Goal: Entertainment & Leisure: Consume media (video, audio)

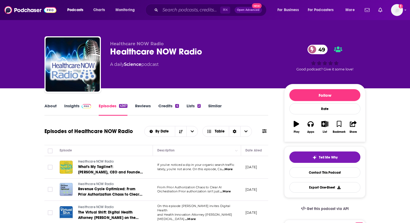
scroll to position [486, 0]
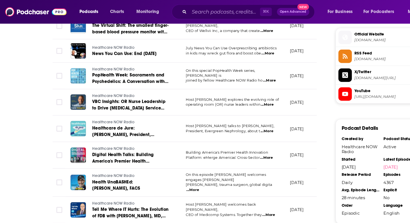
click at [198, 15] on div "⌘ K Open Advanced New" at bounding box center [205, 10] width 121 height 12
click at [198, 12] on input "Search podcasts, credits, & more..." at bounding box center [190, 10] width 60 height 9
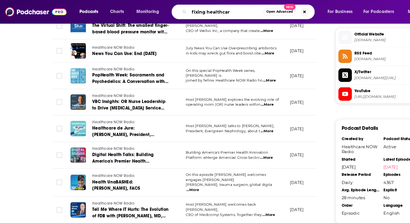
type input "fixing healthcare"
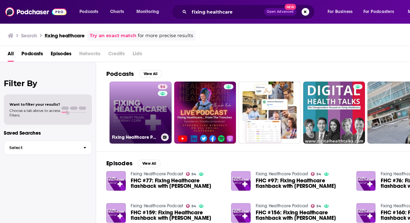
click at [116, 85] on link "54 Fixing Healthcare Podcast" at bounding box center [119, 95] width 53 height 53
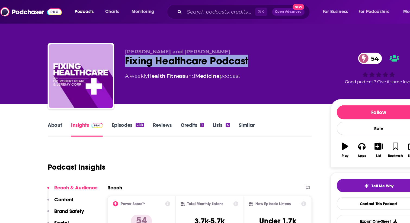
drag, startPoint x: 231, startPoint y: 52, endPoint x: 109, endPoint y: 53, distance: 121.7
click at [109, 53] on div "[PERSON_NAME] and [PERSON_NAME] Fixing Healthcare Podcast 54 A weekly Health , …" at bounding box center [204, 65] width 321 height 59
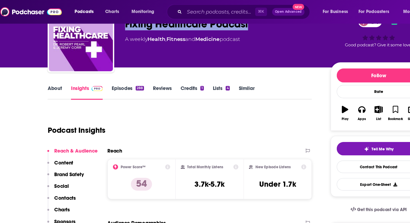
scroll to position [24, 0]
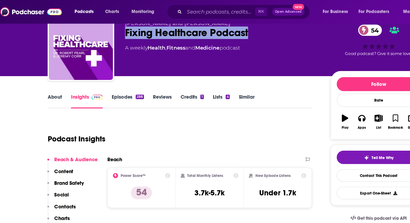
click at [104, 86] on link "Episodes 288" at bounding box center [112, 85] width 27 height 12
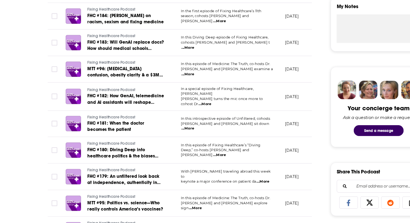
scroll to position [199, 0]
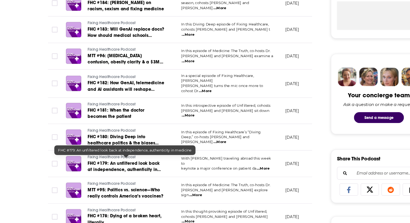
click at [109, 173] on span "FHC #179: An unfiltered look back at independence, authenticity in medicine" at bounding box center [109, 177] width 62 height 15
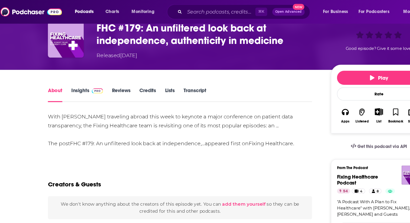
scroll to position [22, 0]
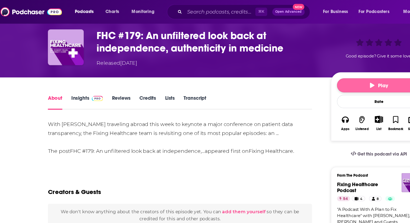
click at [324, 73] on span "Play" at bounding box center [324, 72] width 15 height 5
